Goal: Task Accomplishment & Management: Use online tool/utility

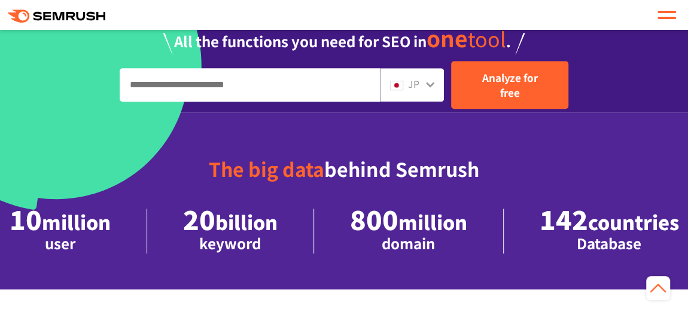
click at [419, 90] on div "JP" at bounding box center [412, 84] width 64 height 33
click at [229, 93] on input "Enter the URL and keywords" at bounding box center [249, 85] width 259 height 32
paste input "**********"
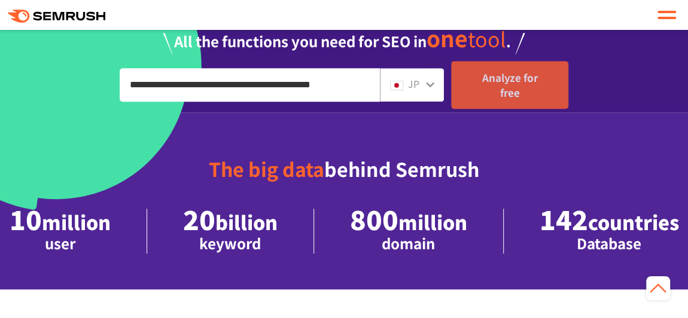
type input "**********"
click at [512, 83] on font "Analyze for free" at bounding box center [510, 85] width 56 height 30
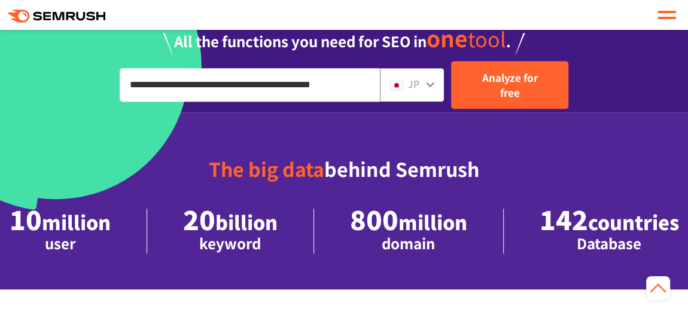
click at [419, 86] on div "JP" at bounding box center [409, 85] width 38 height 16
click at [407, 82] on div "JP" at bounding box center [409, 85] width 38 height 16
click at [427, 82] on icon at bounding box center [430, 84] width 8 height 5
click at [434, 81] on icon at bounding box center [430, 85] width 10 height 10
click at [401, 81] on img at bounding box center [396, 86] width 13 height 10
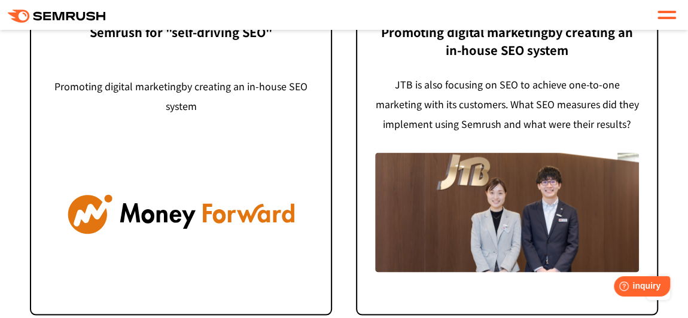
scroll to position [3044, 0]
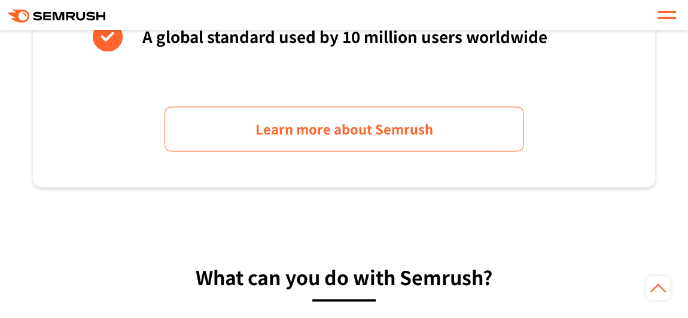
scroll to position [1033, 0]
